Goal: Transaction & Acquisition: Purchase product/service

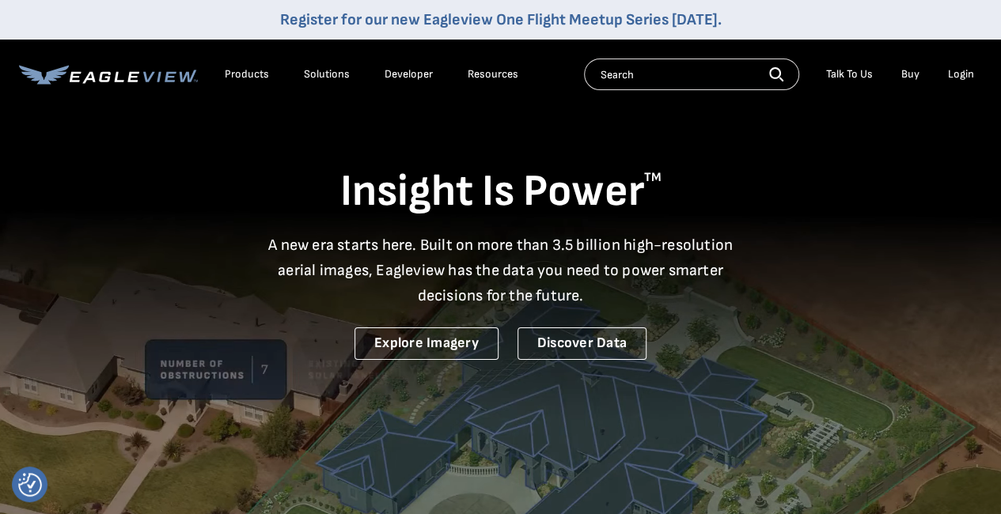
click at [951, 74] on div "Login" at bounding box center [961, 74] width 26 height 14
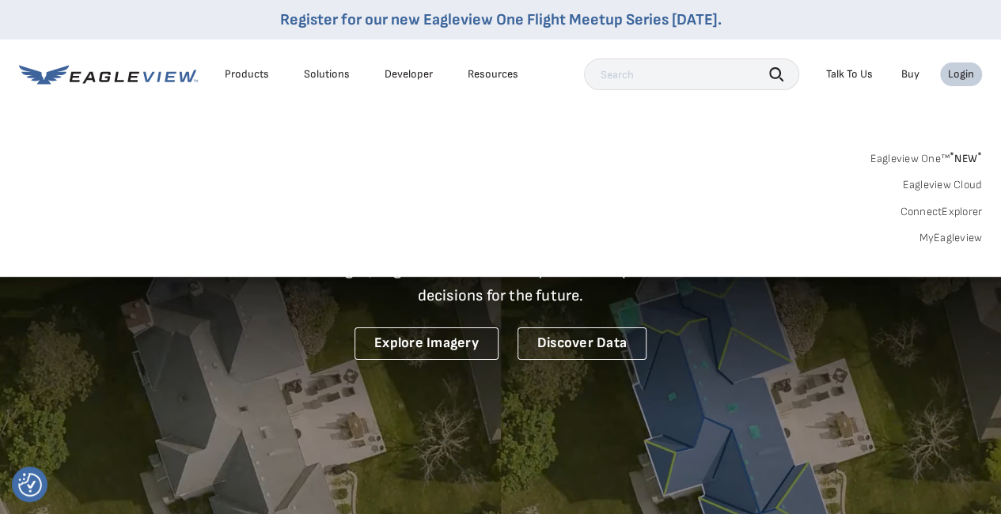
click at [951, 78] on div "Login" at bounding box center [961, 74] width 26 height 14
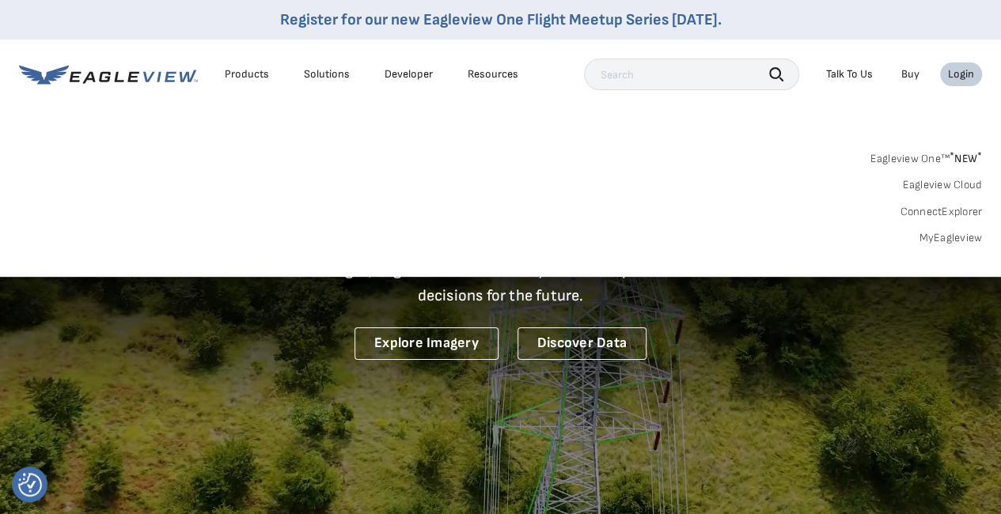
click at [951, 78] on div "Login" at bounding box center [961, 74] width 26 height 14
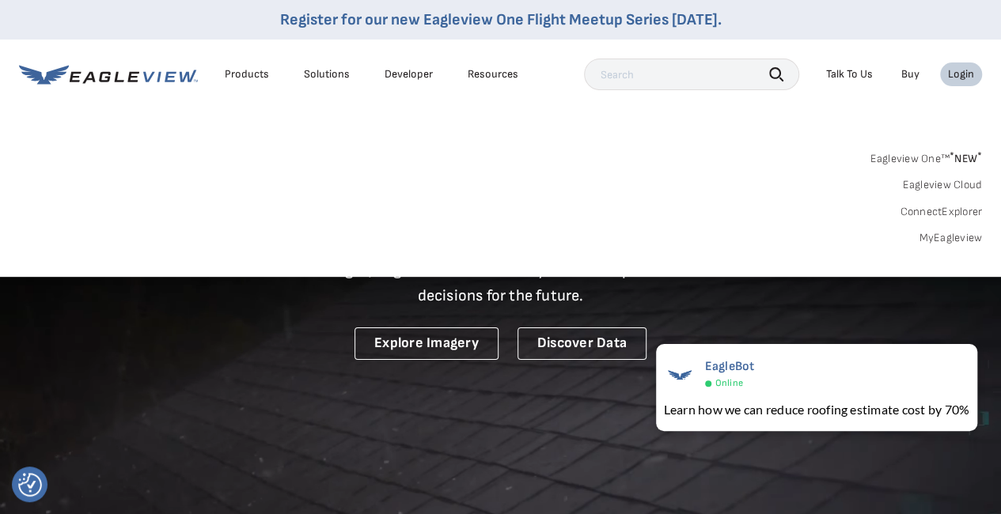
click at [948, 238] on link "MyEagleview" at bounding box center [949, 238] width 63 height 14
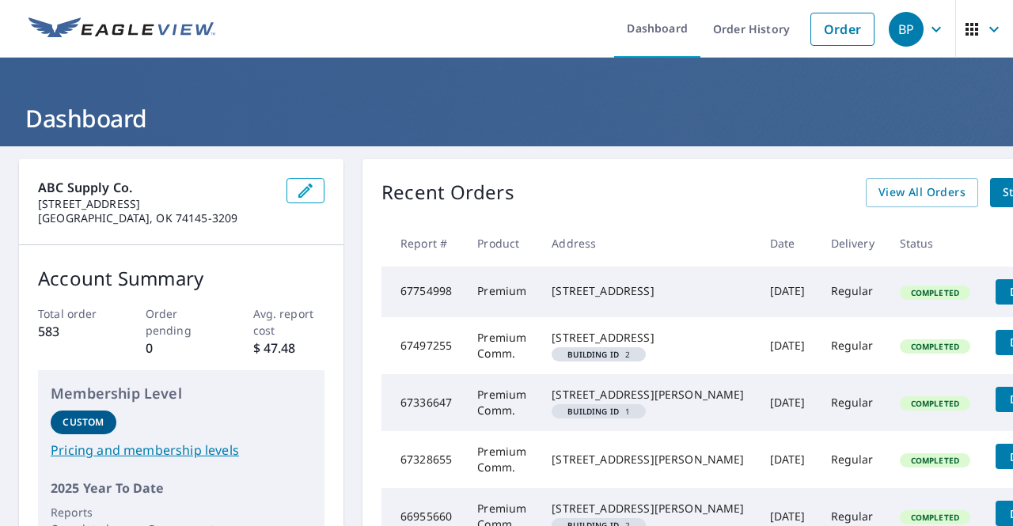
click at [1005, 298] on span "Details" at bounding box center [1028, 291] width 47 height 15
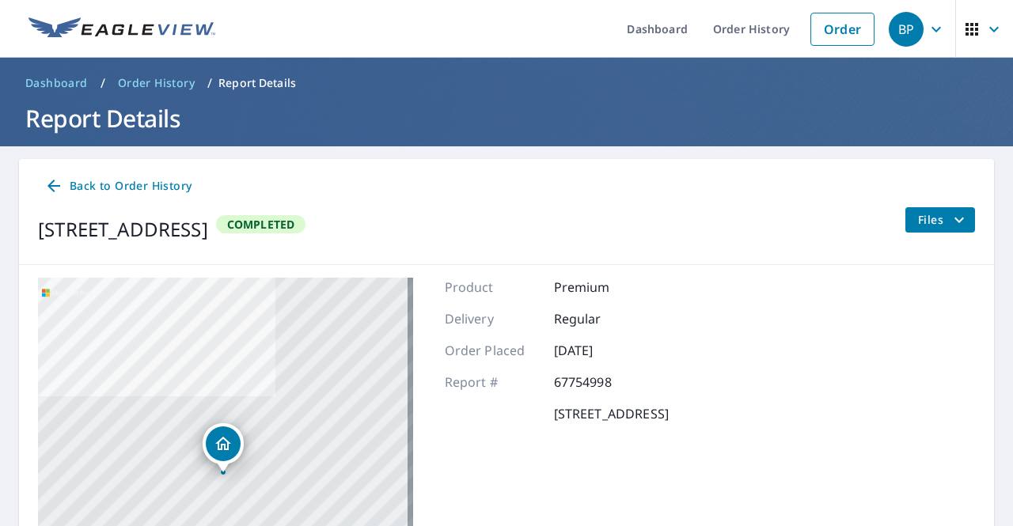
scroll to position [67, 0]
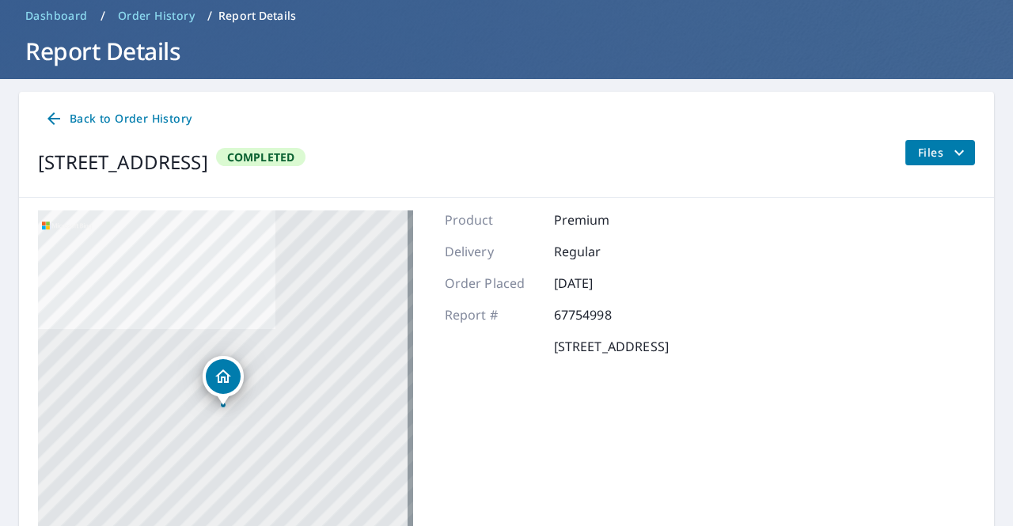
click at [220, 384] on icon "Dropped pin, building 1, Residential property, 1608 Glendale Rd Sapulpa, OK 740…" at bounding box center [223, 376] width 19 height 19
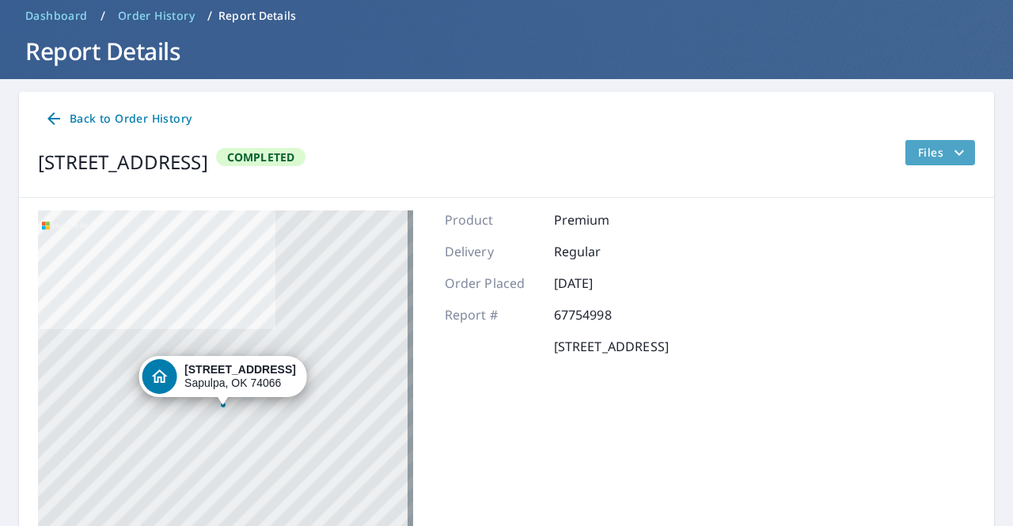
click at [949, 160] on icon "filesDropdownBtn-67754998" at bounding box center [958, 152] width 19 height 19
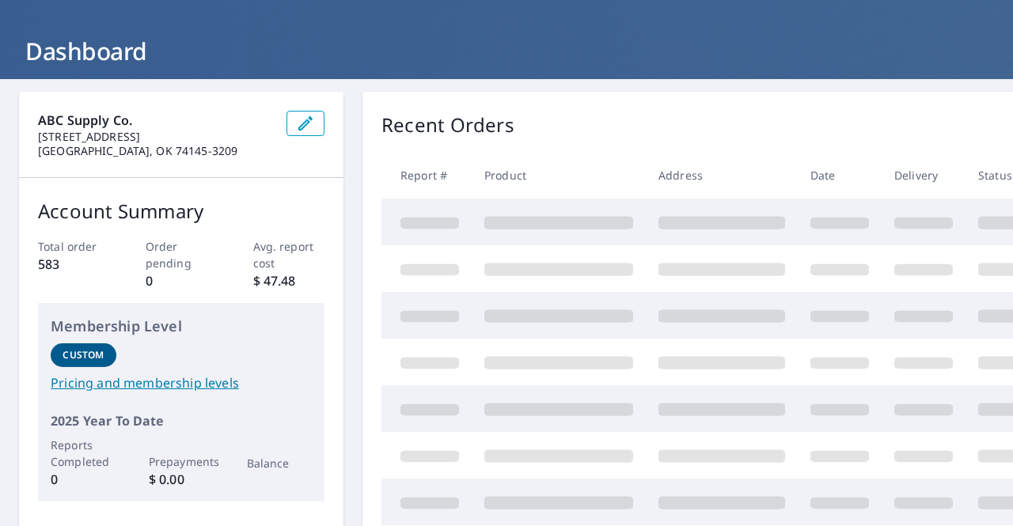
scroll to position [67, 0]
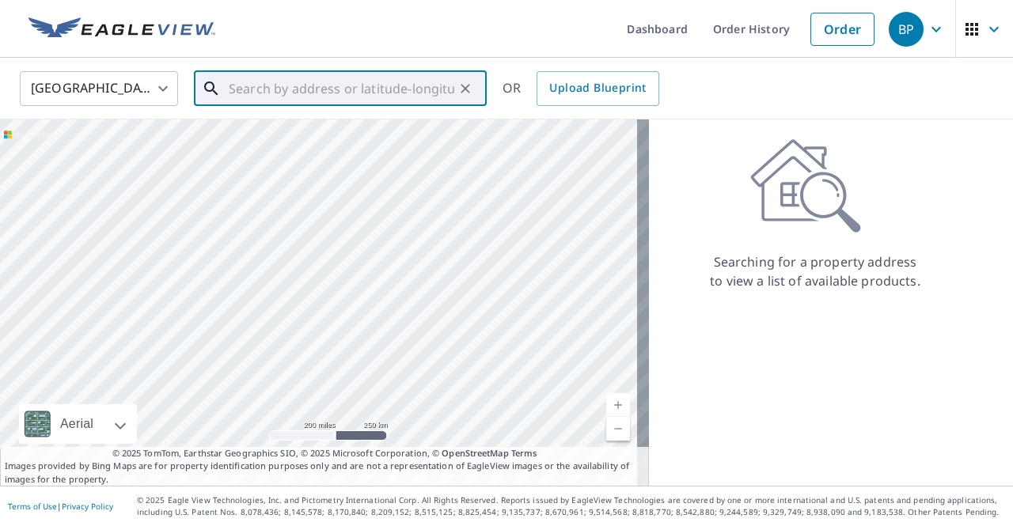
click at [289, 93] on input "text" at bounding box center [341, 88] width 225 height 44
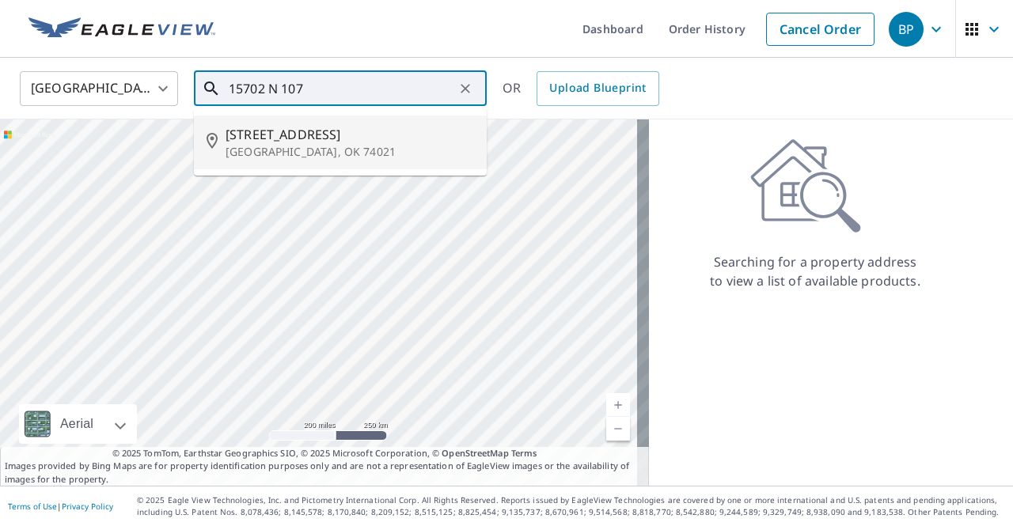
click at [245, 154] on p "Collinsville, OK 74021" at bounding box center [349, 152] width 248 height 16
type input "15702 N 107th East Ave Collinsville, OK 74021"
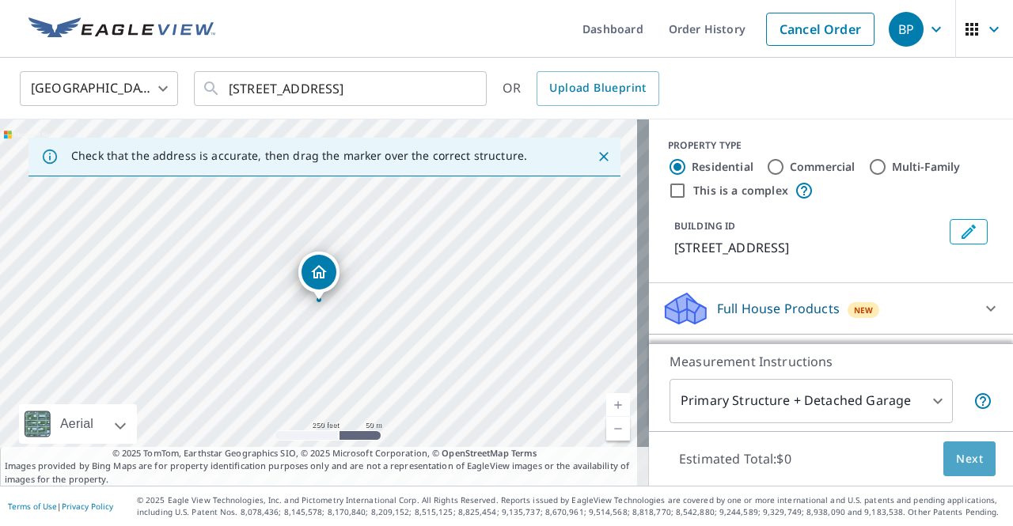
click at [945, 469] on button "Next" at bounding box center [969, 459] width 52 height 36
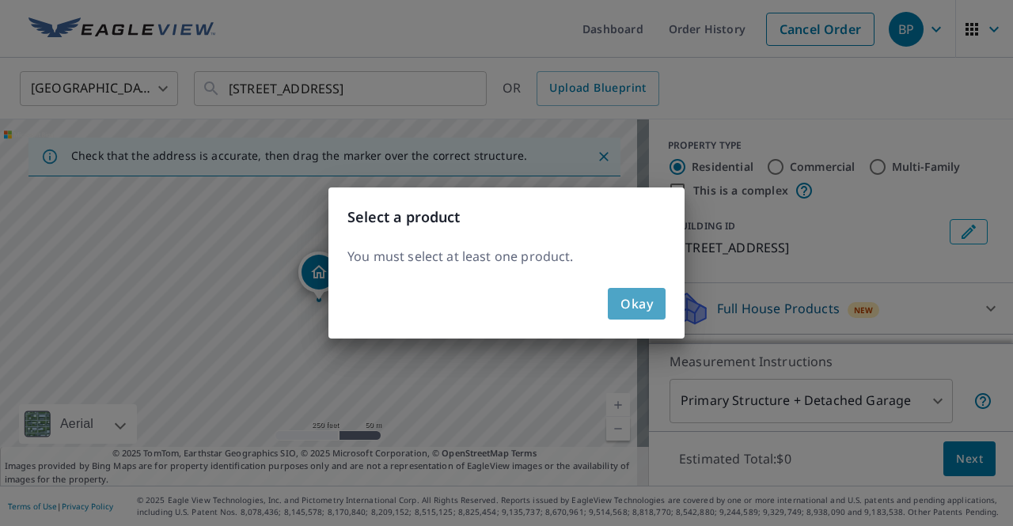
click at [640, 299] on span "Okay" at bounding box center [636, 304] width 32 height 22
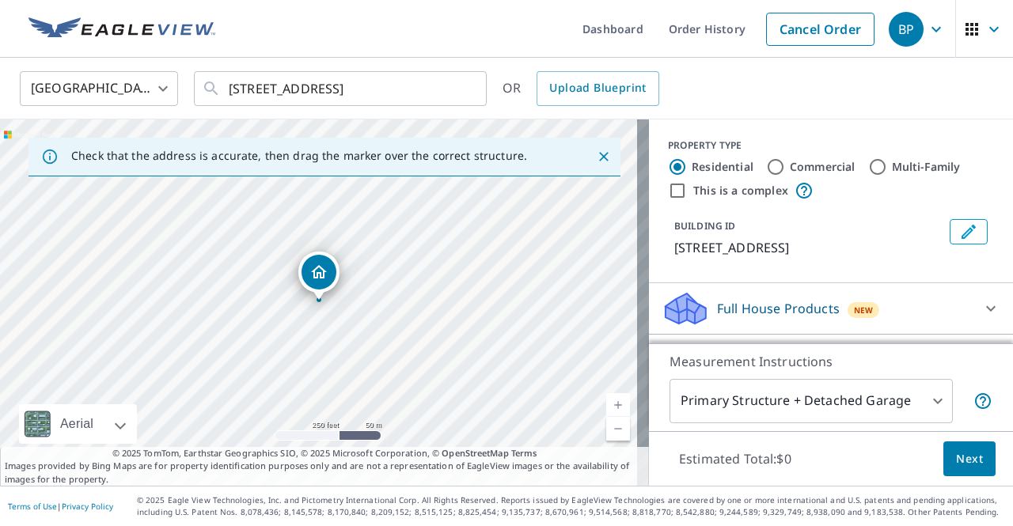
click at [786, 403] on body "BP BP Dashboard Order History Cancel Order BP United States US ​ 15702 N 107th …" at bounding box center [506, 263] width 1013 height 526
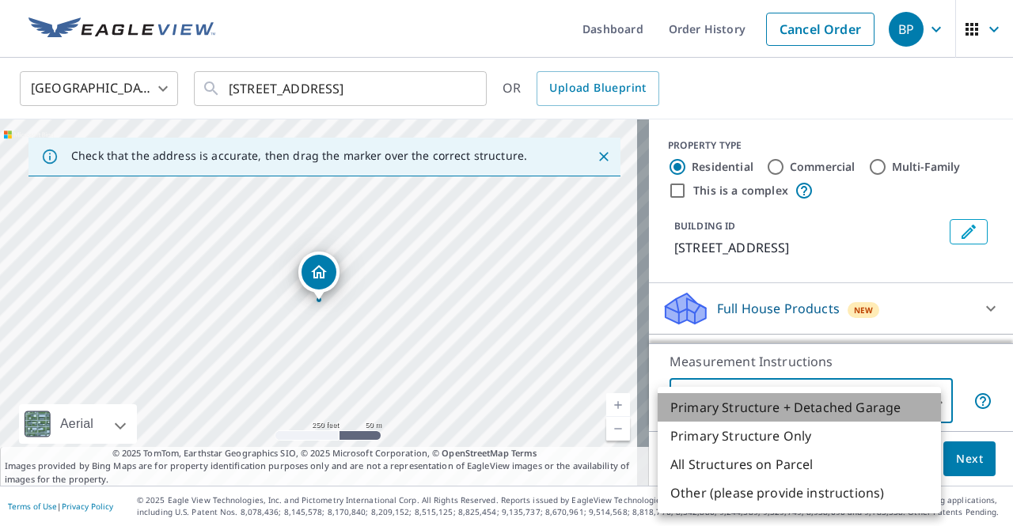
click at [786, 403] on li "Primary Structure + Detached Garage" at bounding box center [798, 407] width 283 height 28
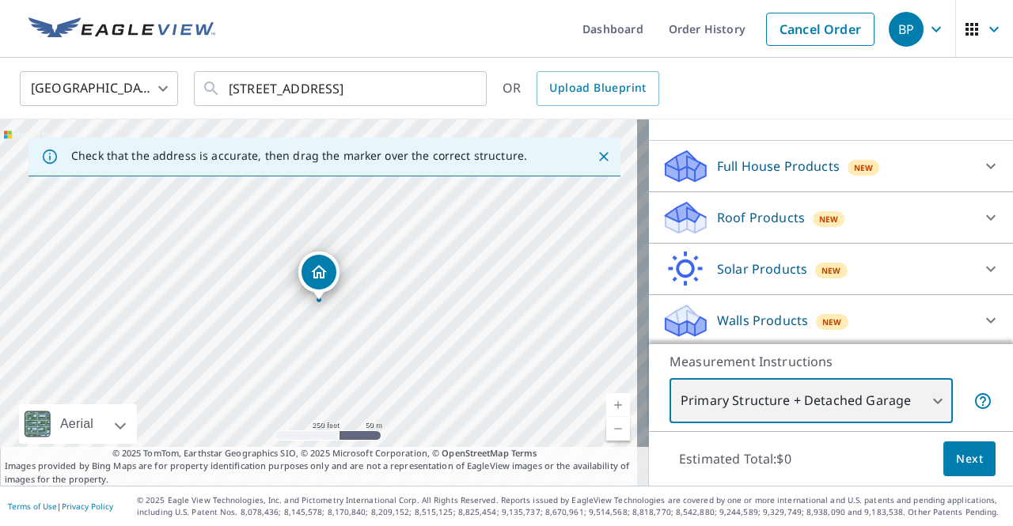
scroll to position [162, 0]
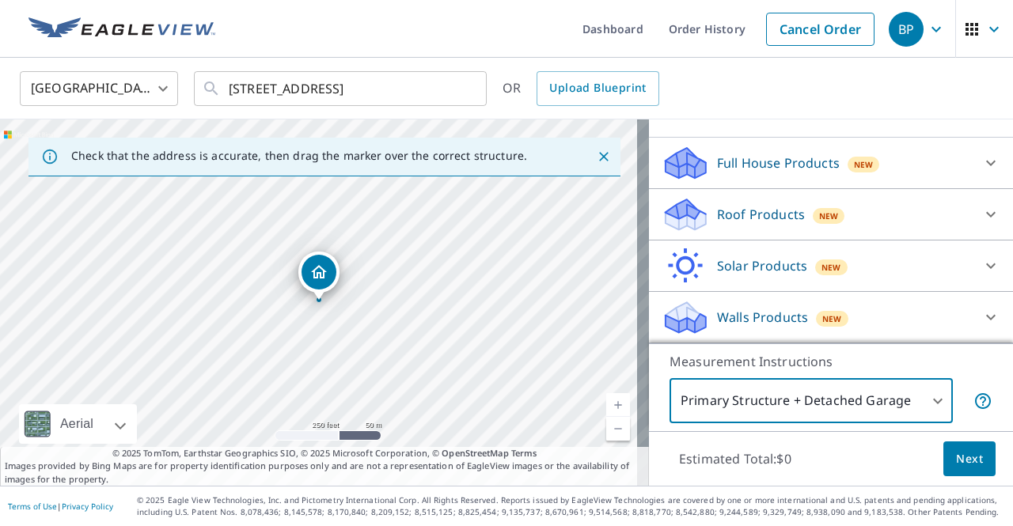
click at [956, 450] on span "Next" at bounding box center [969, 459] width 27 height 20
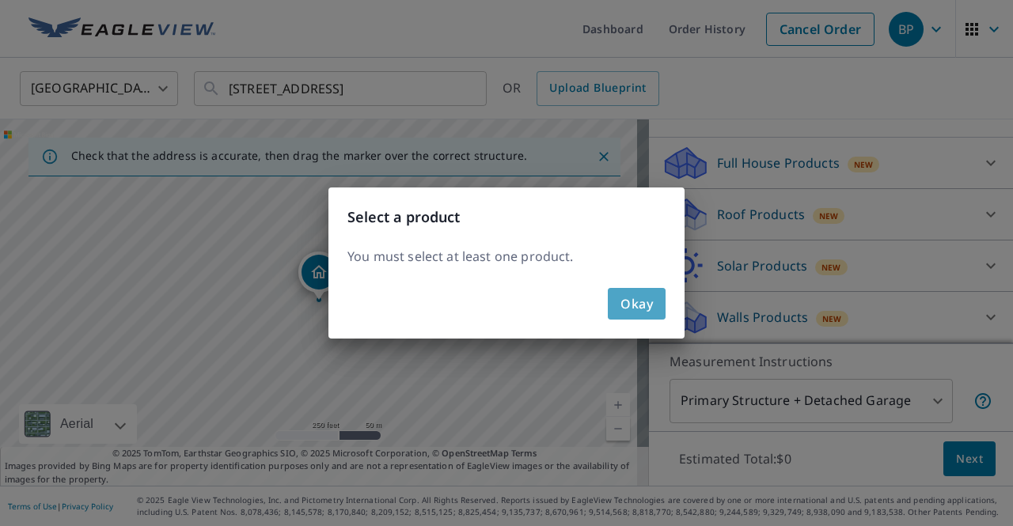
click at [629, 306] on span "Okay" at bounding box center [636, 304] width 32 height 22
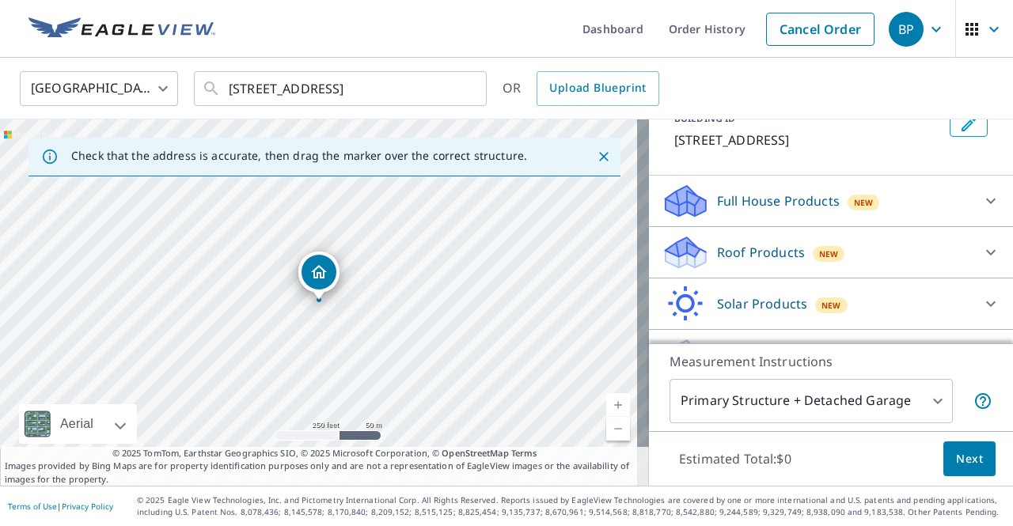
scroll to position [113, 0]
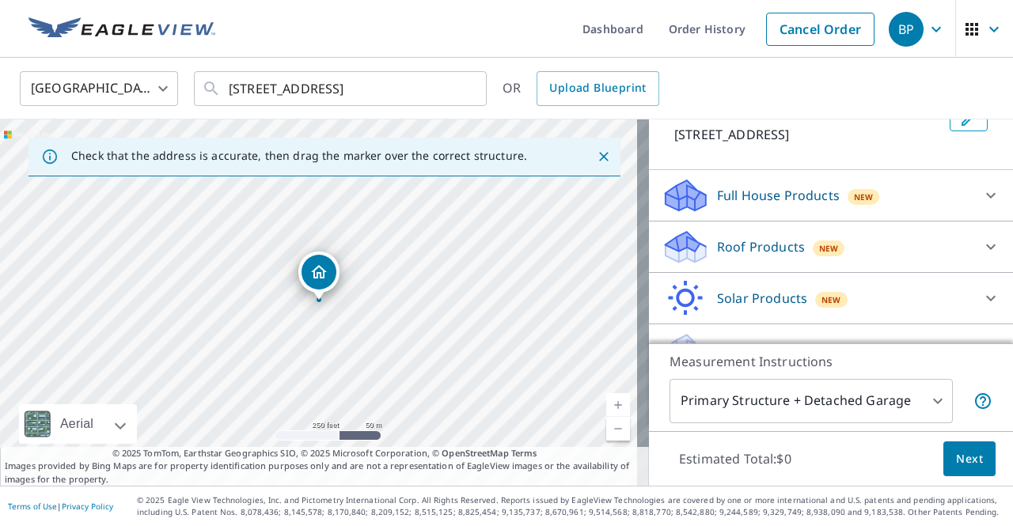
click at [981, 256] on icon at bounding box center [990, 246] width 19 height 19
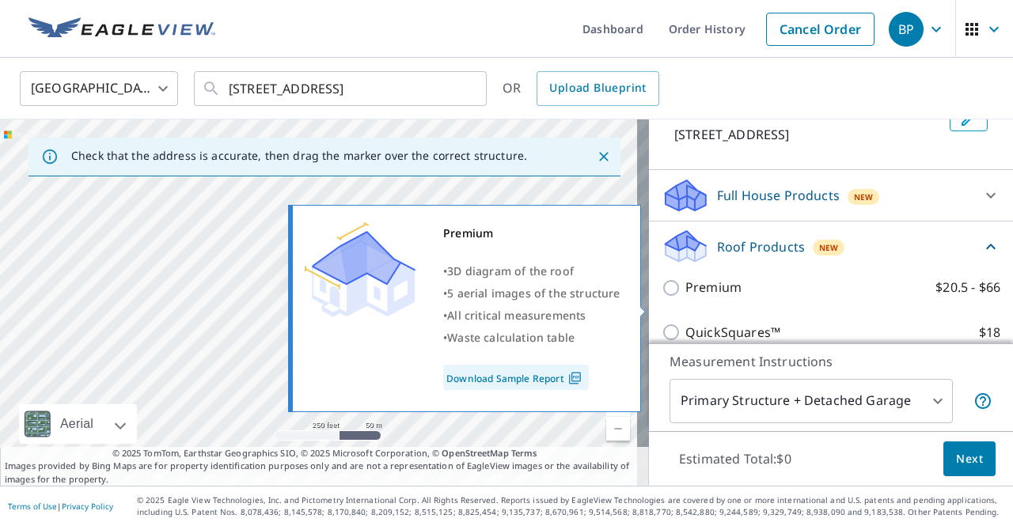
click at [661, 297] on input "Premium $20.5 - $66" at bounding box center [673, 287] width 24 height 19
checkbox input "true"
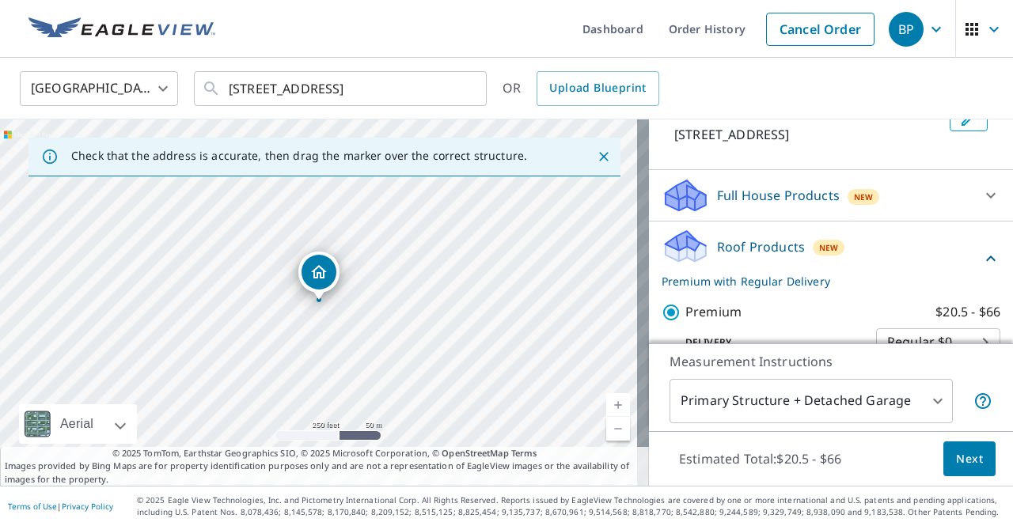
click at [956, 463] on span "Next" at bounding box center [969, 459] width 27 height 20
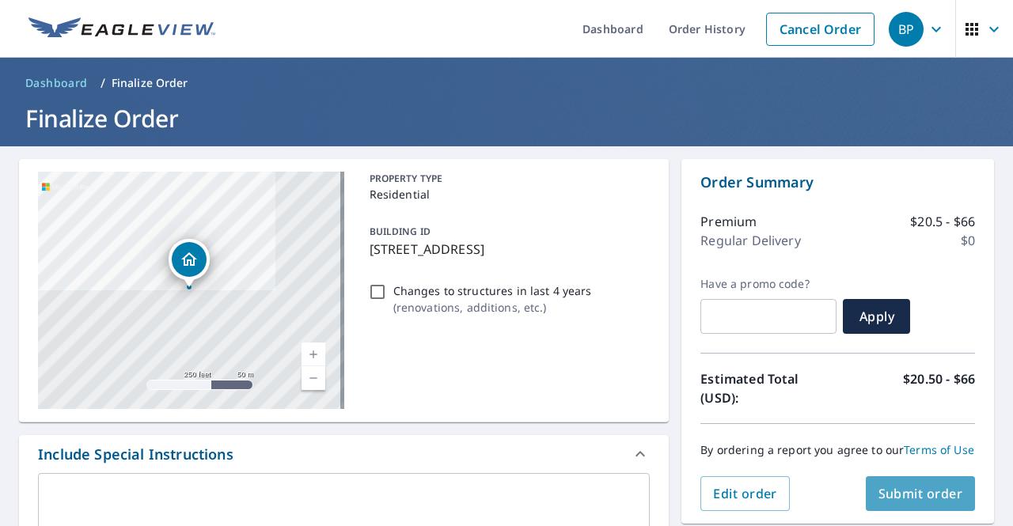
click at [912, 502] on span "Submit order" at bounding box center [920, 493] width 85 height 17
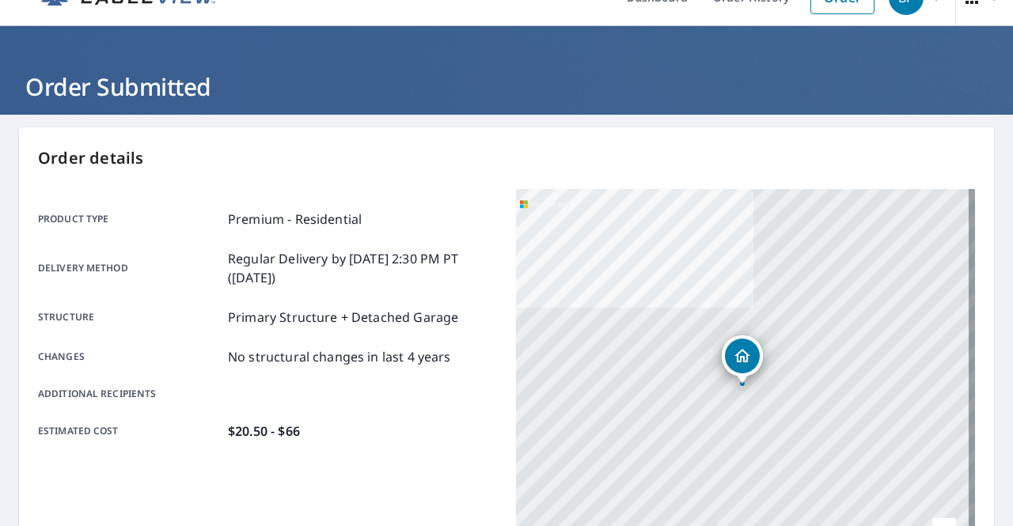
scroll to position [137, 0]
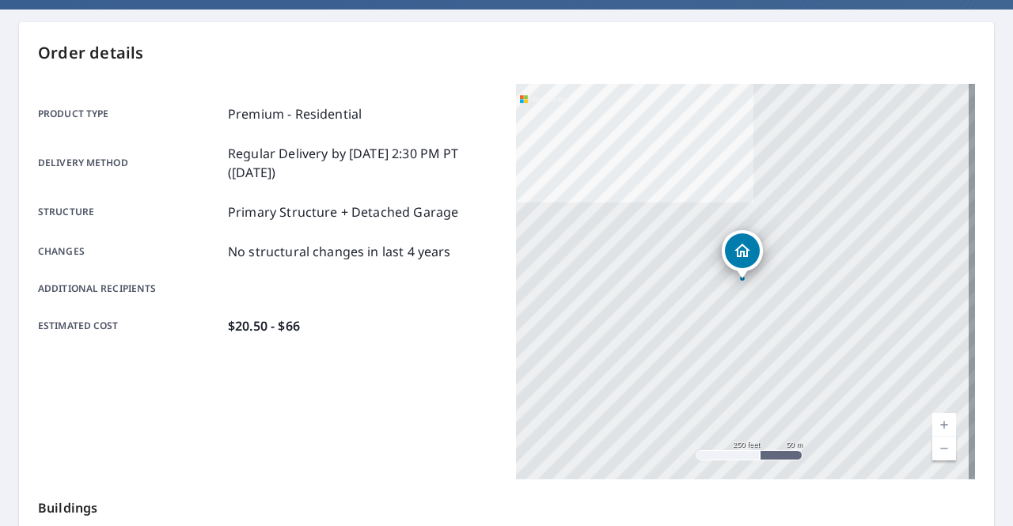
click at [932, 423] on link "Current Level 17, Zoom In" at bounding box center [944, 425] width 24 height 24
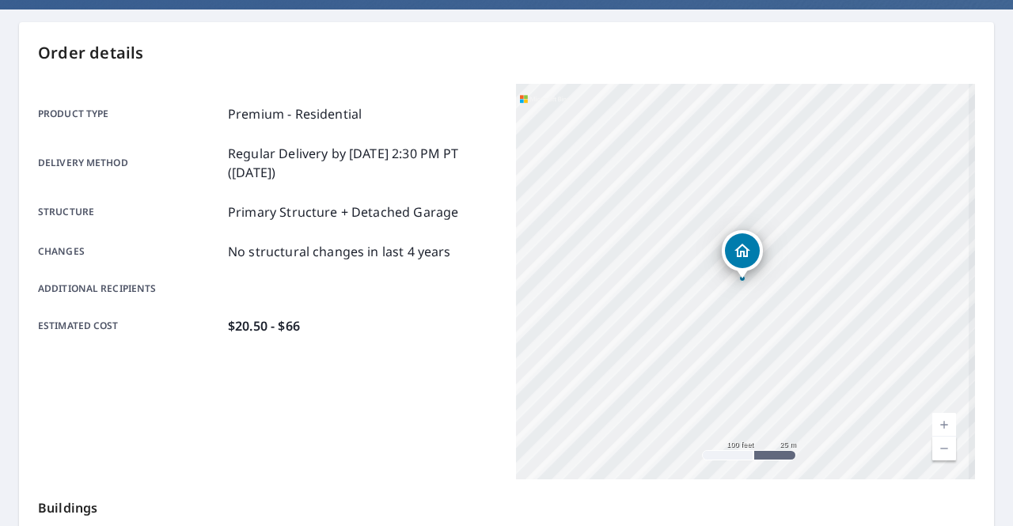
click at [932, 423] on link "Current Level 18, Zoom In" at bounding box center [944, 425] width 24 height 24
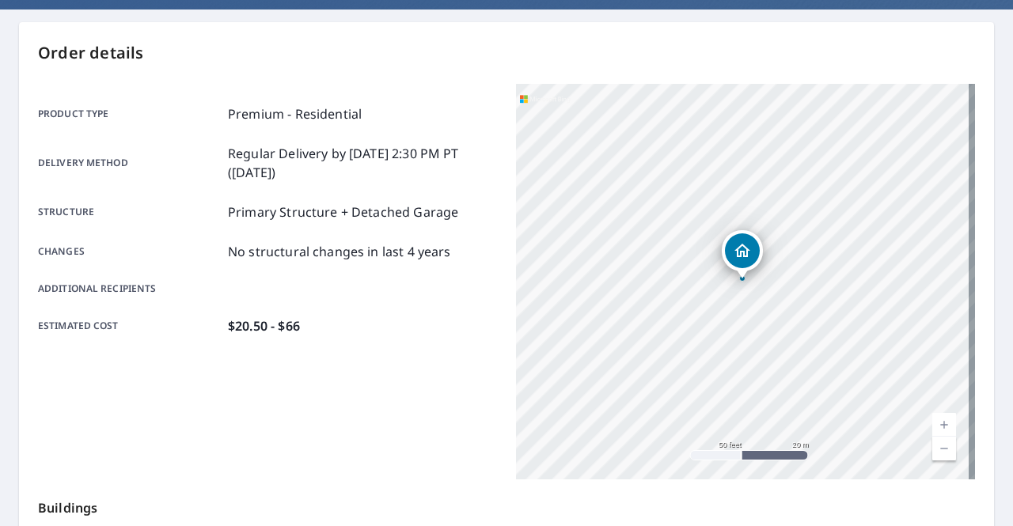
click at [932, 423] on link "Current Level 19, Zoom In" at bounding box center [944, 425] width 24 height 24
click at [932, 423] on link "Current Level 20, Zoom In Disabled" at bounding box center [944, 425] width 24 height 24
drag, startPoint x: 704, startPoint y: 347, endPoint x: 740, endPoint y: 357, distance: 36.8
click at [740, 357] on div "15702 N 107th East Ave Collinsville, OK 74021" at bounding box center [745, 282] width 459 height 396
